Goal: Find specific page/section: Find specific page/section

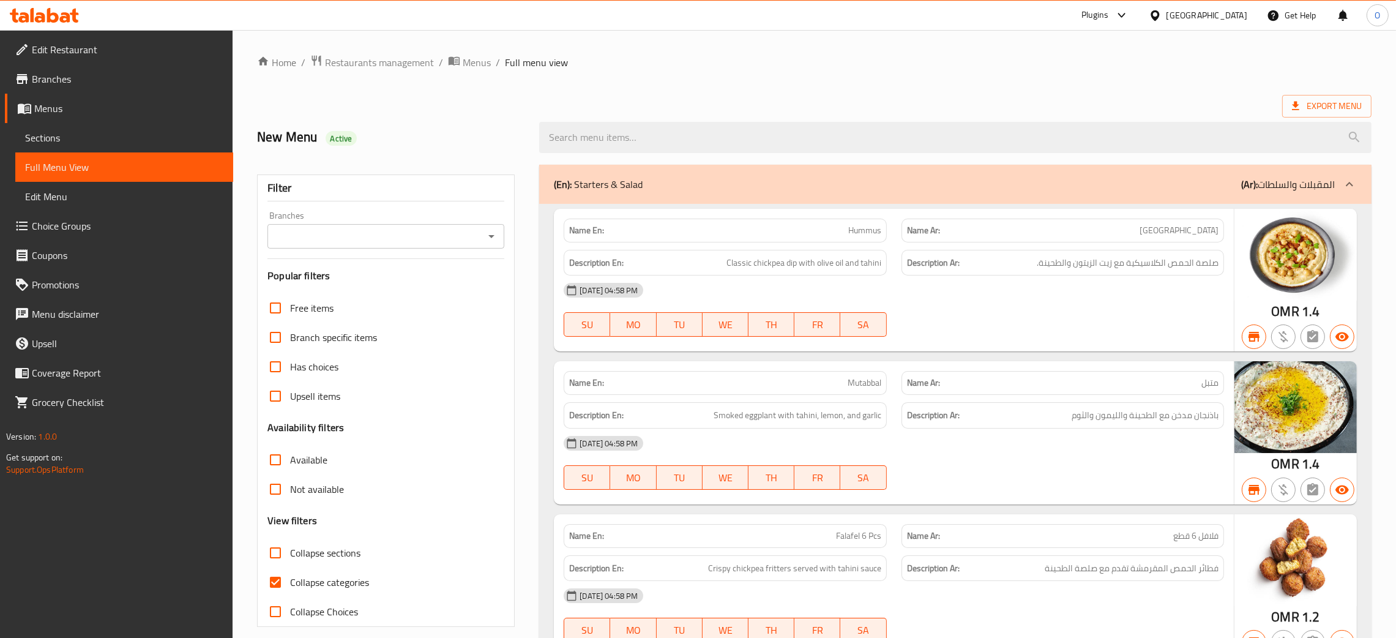
scroll to position [6675, 0]
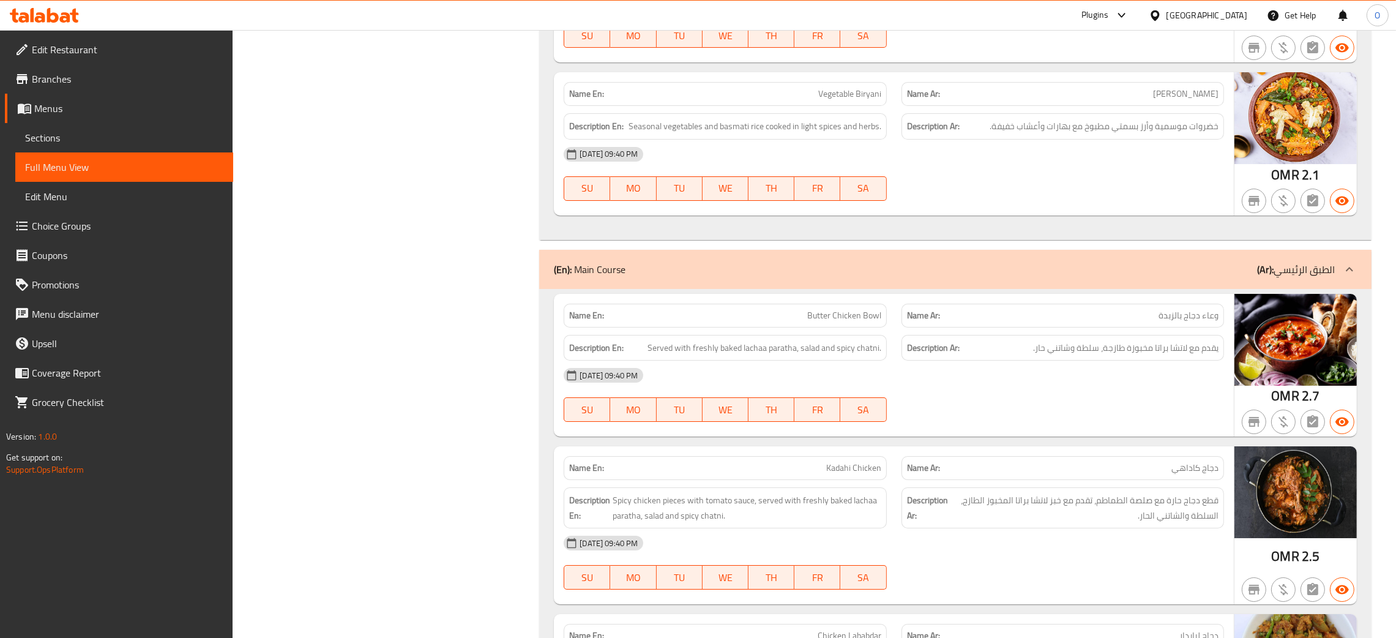
copy span "Kadahi Chicken"
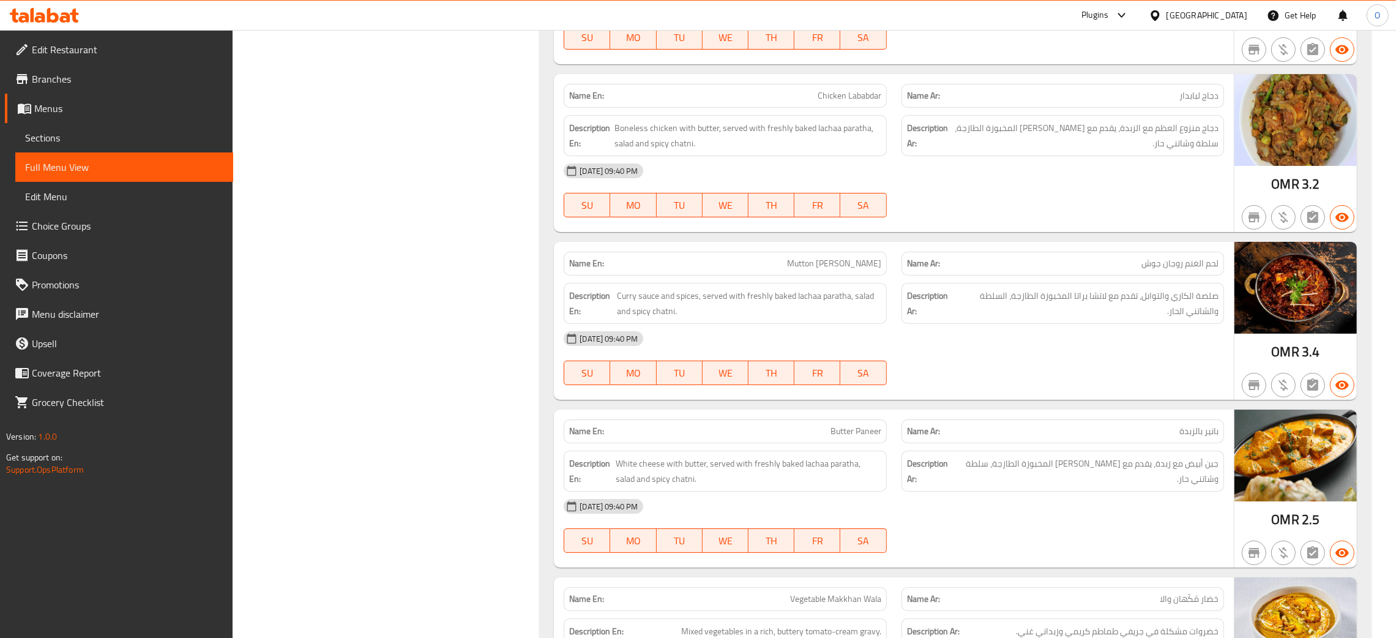
scroll to position [7256, 0]
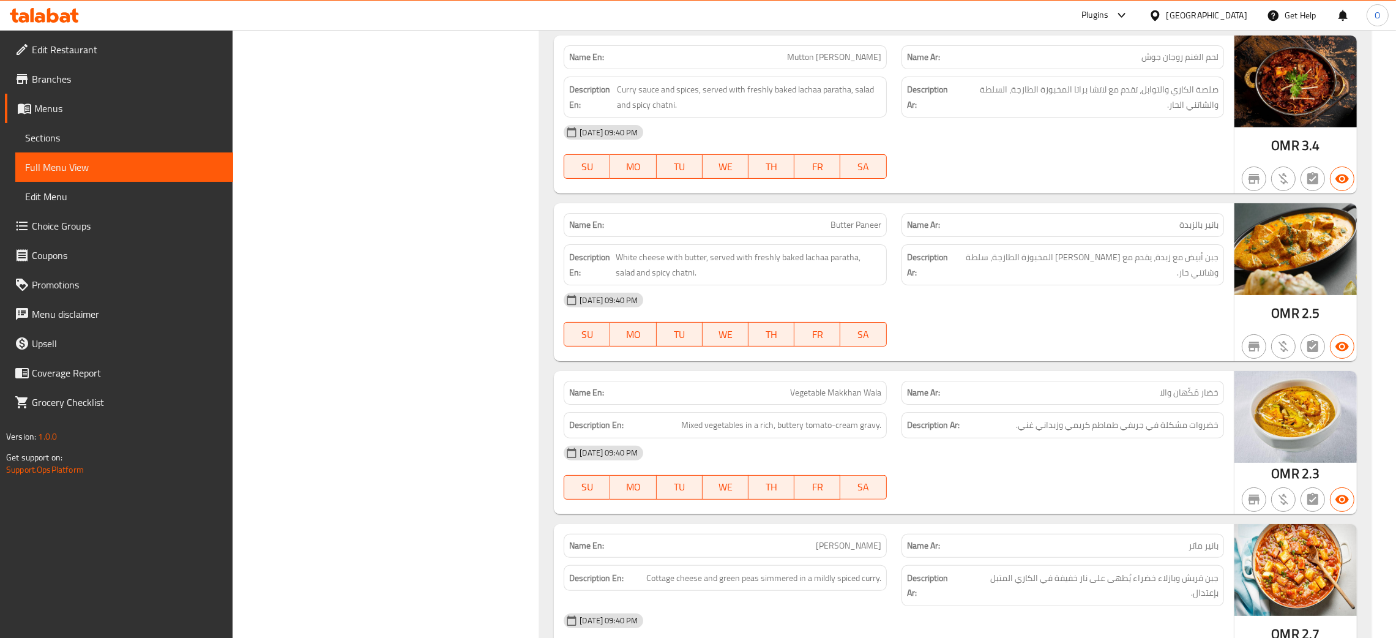
scroll to position [7309, 0]
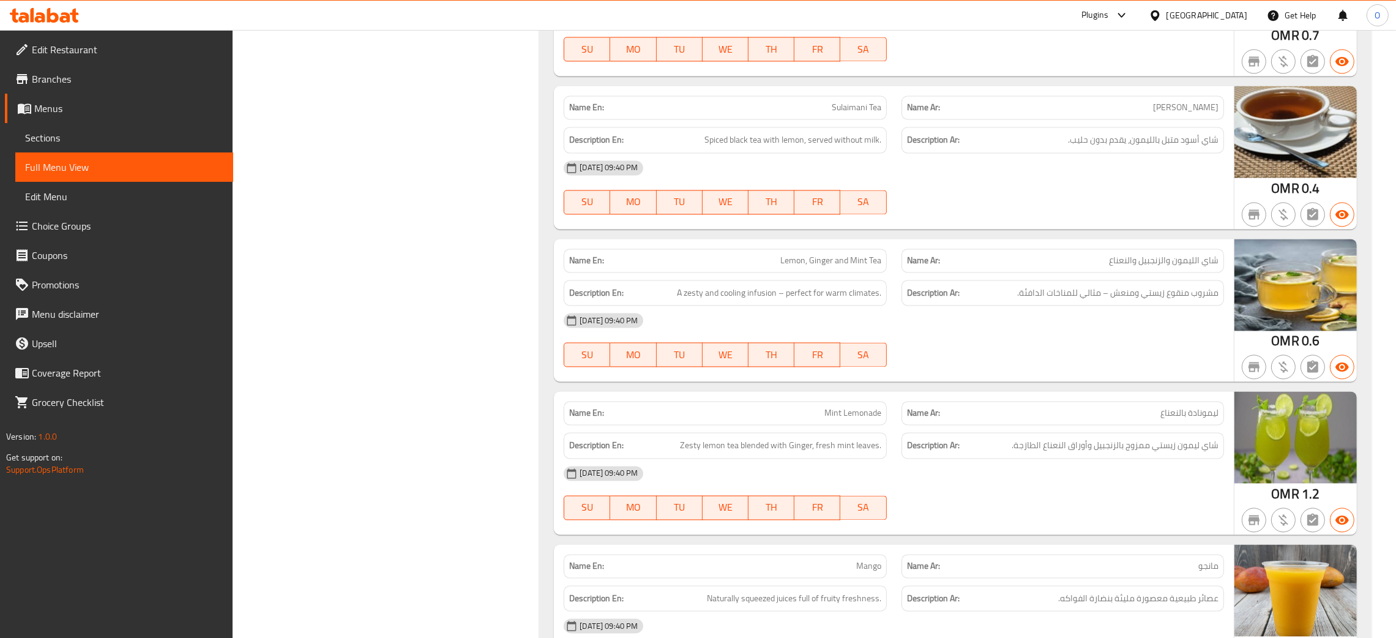
scroll to position [10812, 0]
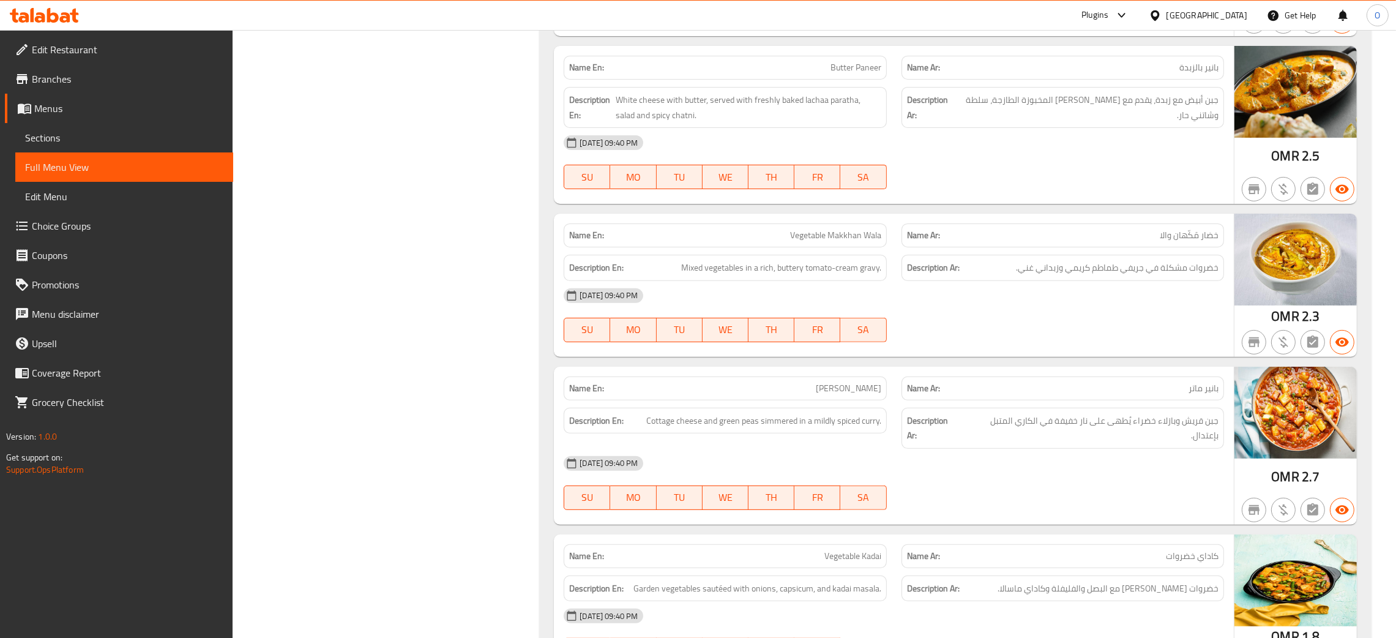
scroll to position [7470, 0]
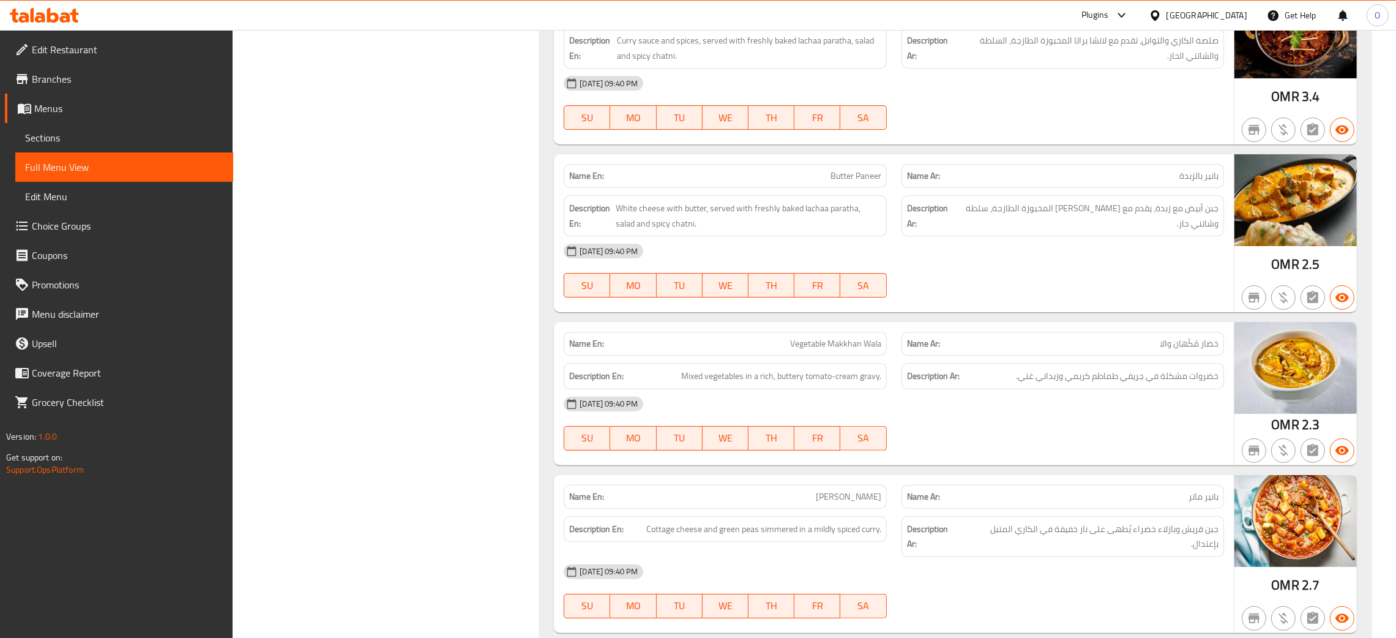
click at [1251, 14] on div "[GEOGRAPHIC_DATA]" at bounding box center [1198, 15] width 118 height 29
click at [1239, 10] on div "[GEOGRAPHIC_DATA]" at bounding box center [1207, 15] width 81 height 13
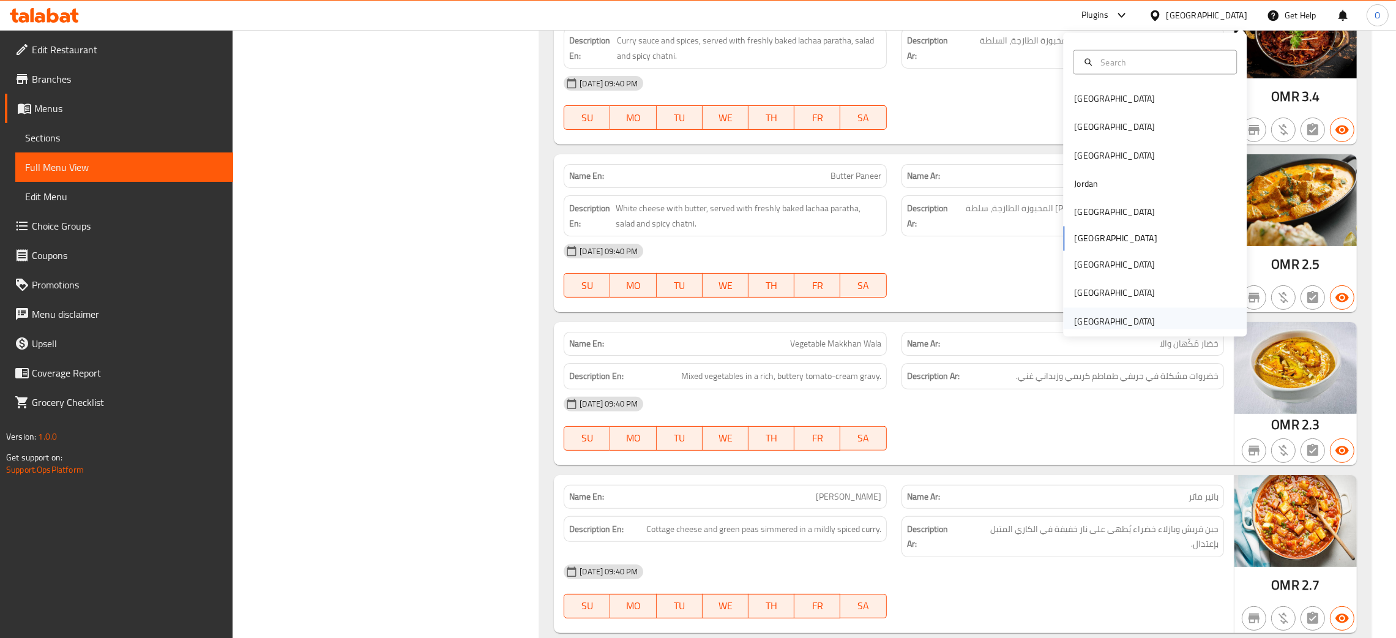
click at [1099, 326] on div "[GEOGRAPHIC_DATA]" at bounding box center [1114, 321] width 81 height 13
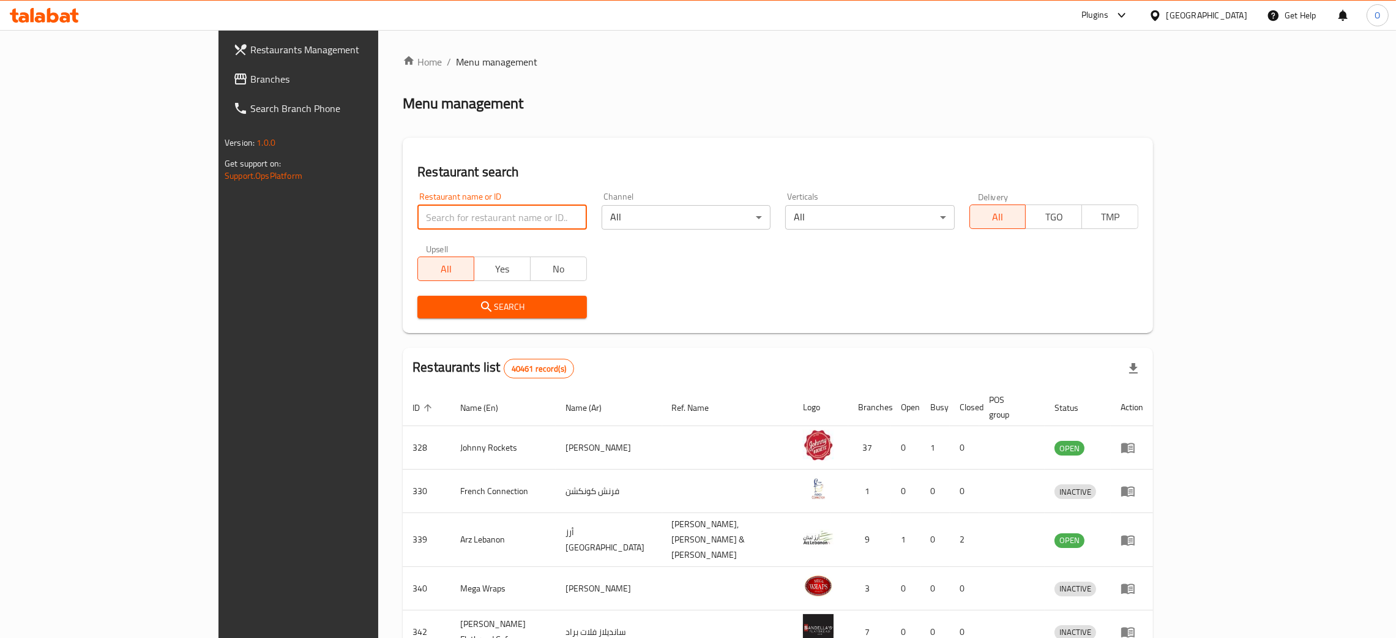
click at [468, 223] on input "search" at bounding box center [502, 217] width 169 height 24
paste input "17013"
type input "17013"
click button "Search" at bounding box center [502, 307] width 169 height 23
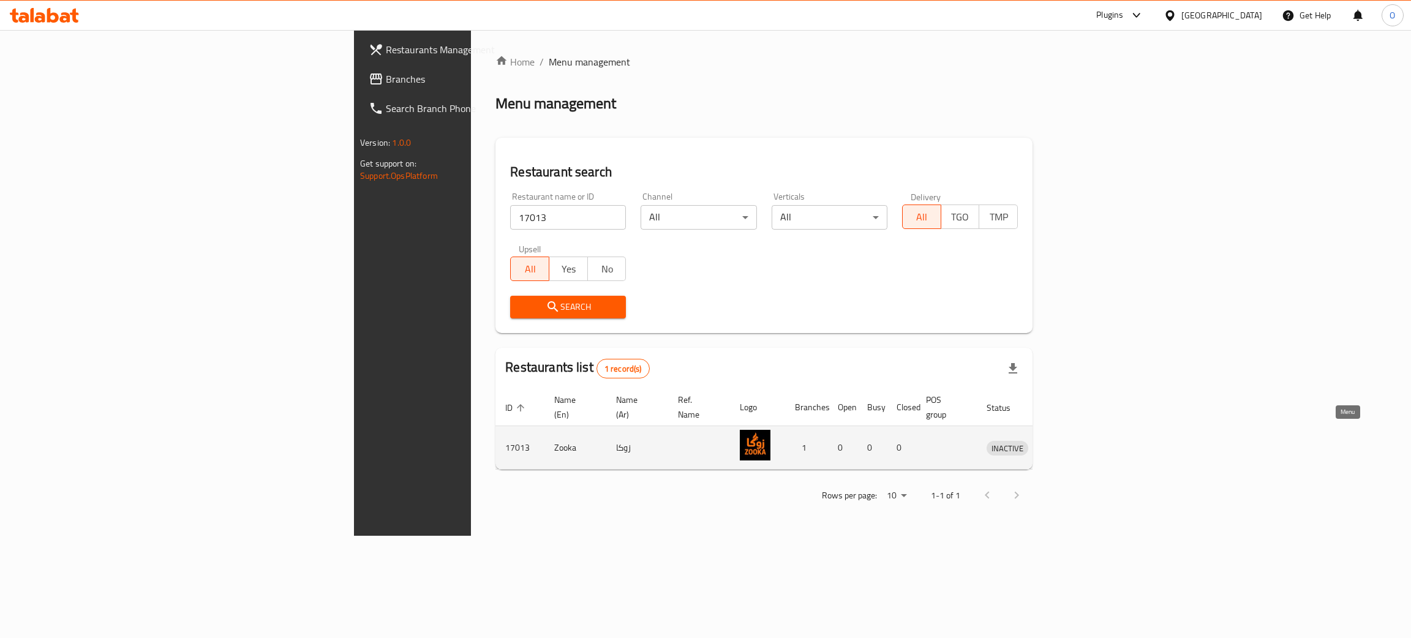
click at [1067, 440] on icon "enhanced table" at bounding box center [1059, 447] width 15 height 15
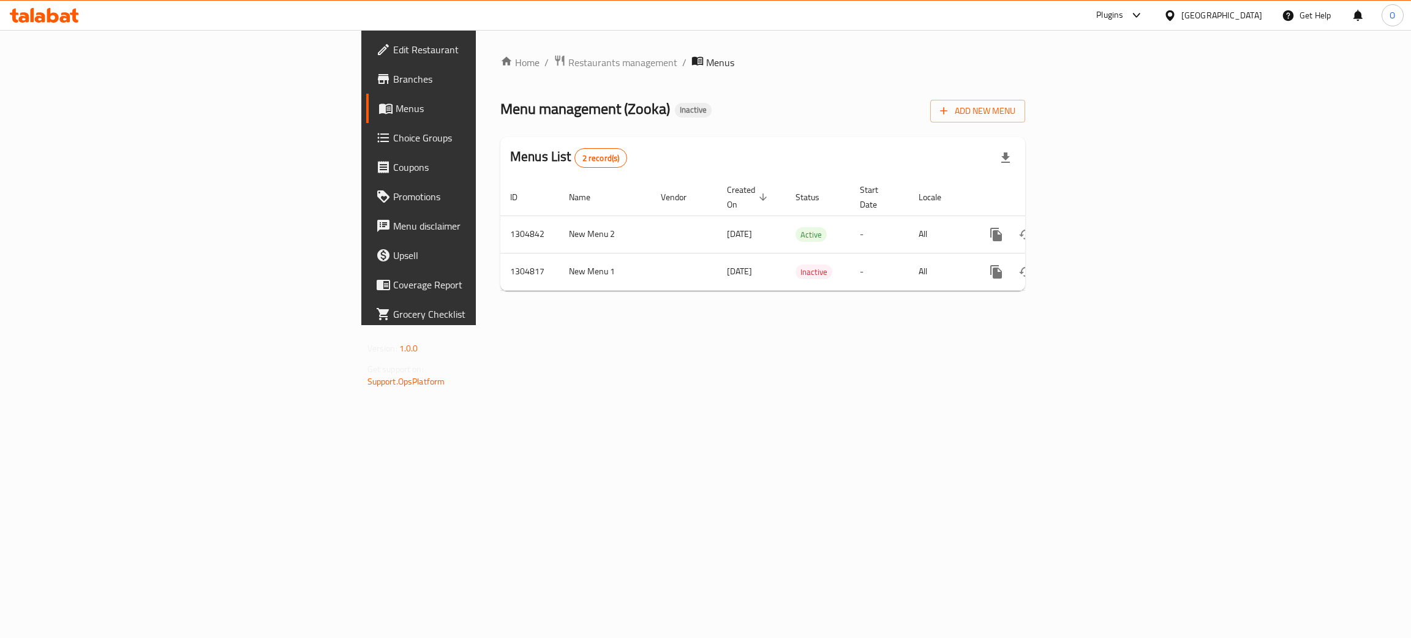
click at [393, 79] on span "Branches" at bounding box center [490, 79] width 194 height 15
